Goal: Find specific page/section: Find specific page/section

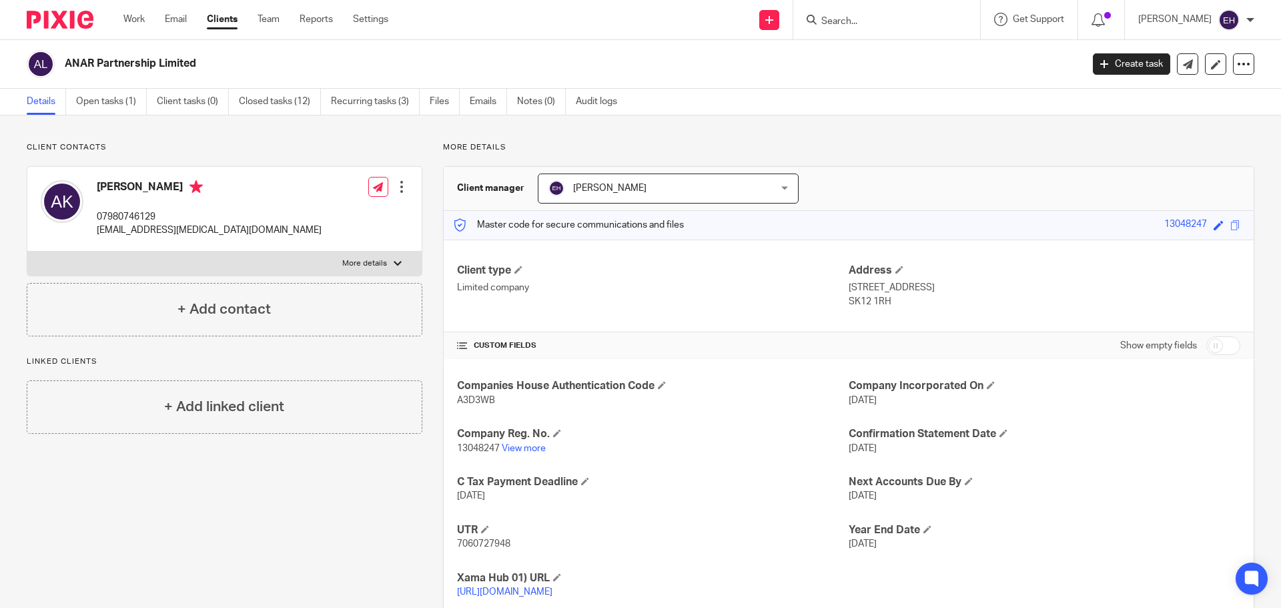
click at [876, 26] on input "Search" at bounding box center [880, 22] width 120 height 12
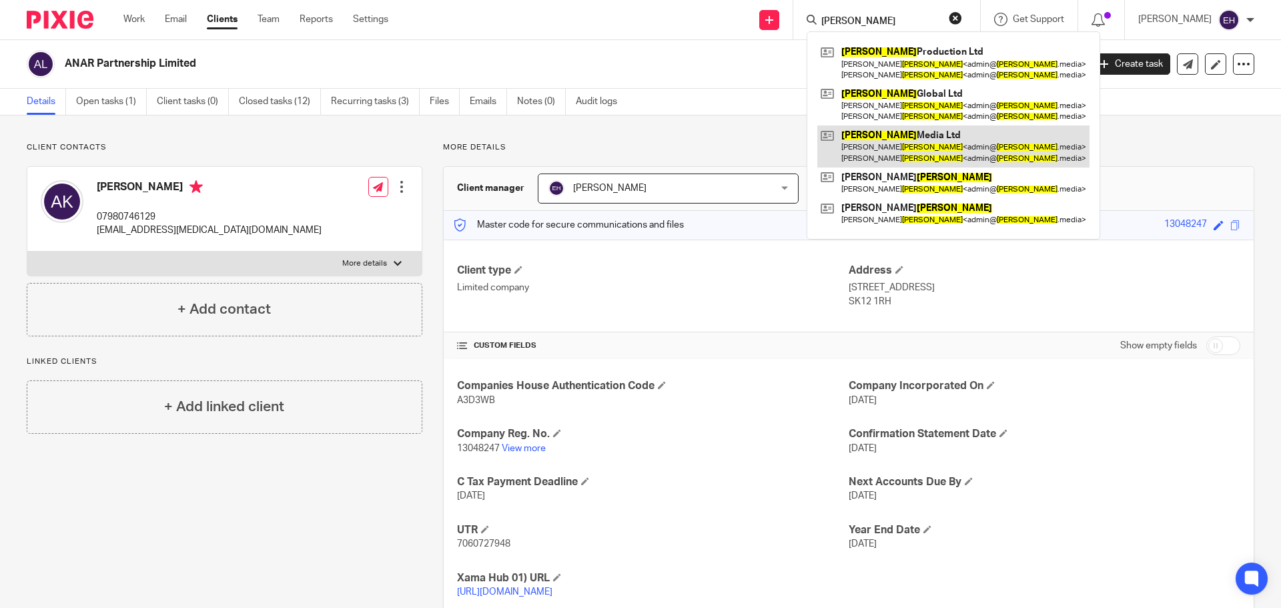
type input "krage"
click at [880, 150] on link at bounding box center [954, 145] width 272 height 41
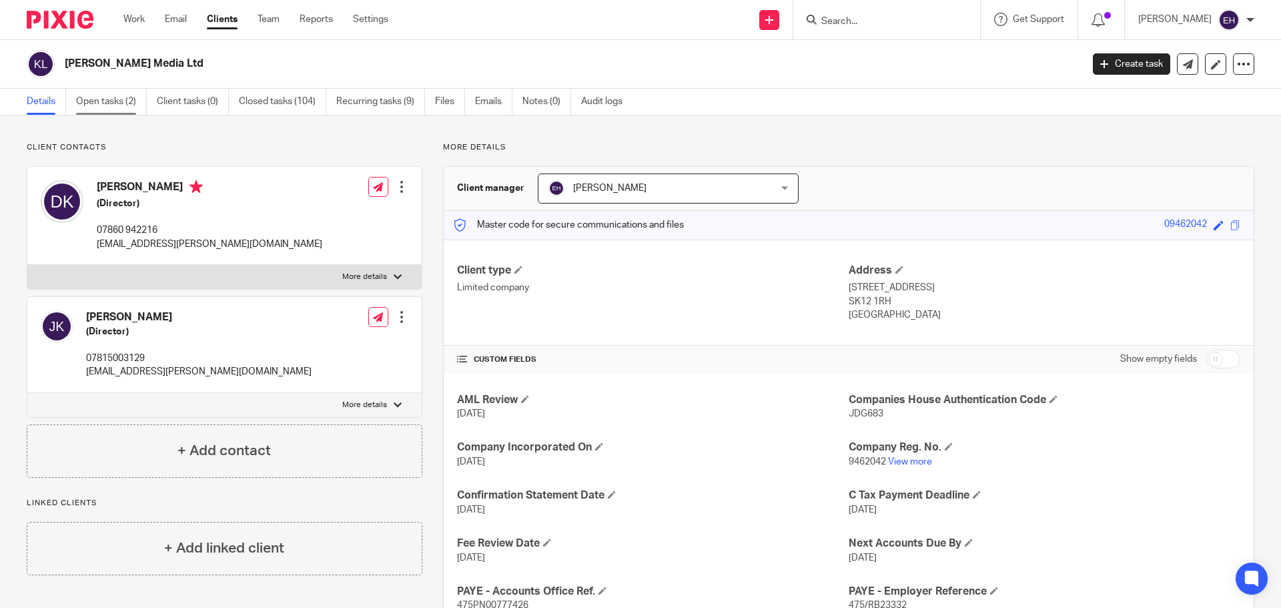
click at [85, 100] on link "Open tasks (2)" at bounding box center [111, 102] width 71 height 26
